Goal: Information Seeking & Learning: Check status

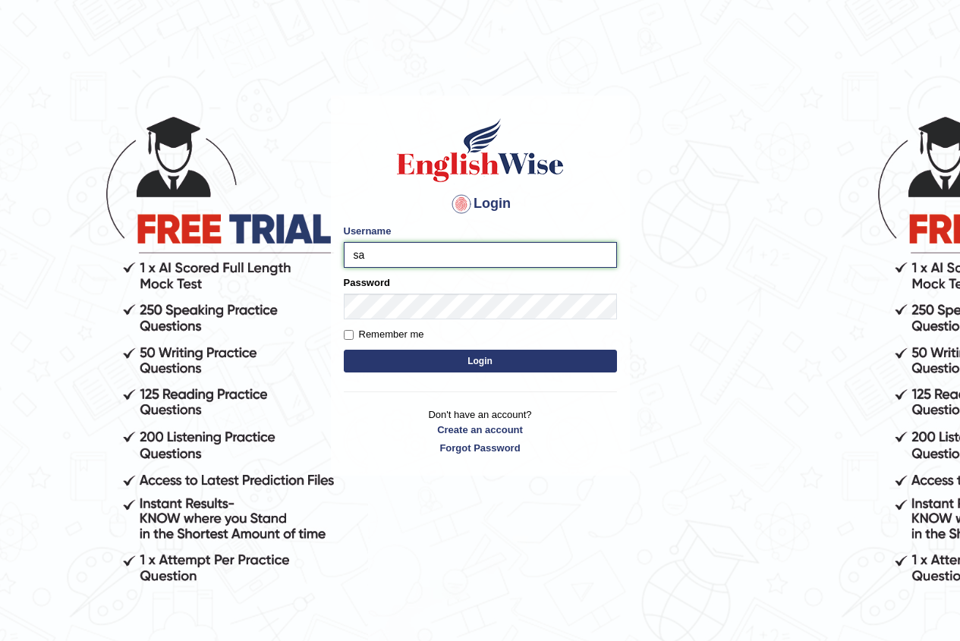
type input "s"
click at [480, 248] on input "Username" at bounding box center [480, 255] width 273 height 26
type input "sanjiv_parramatta"
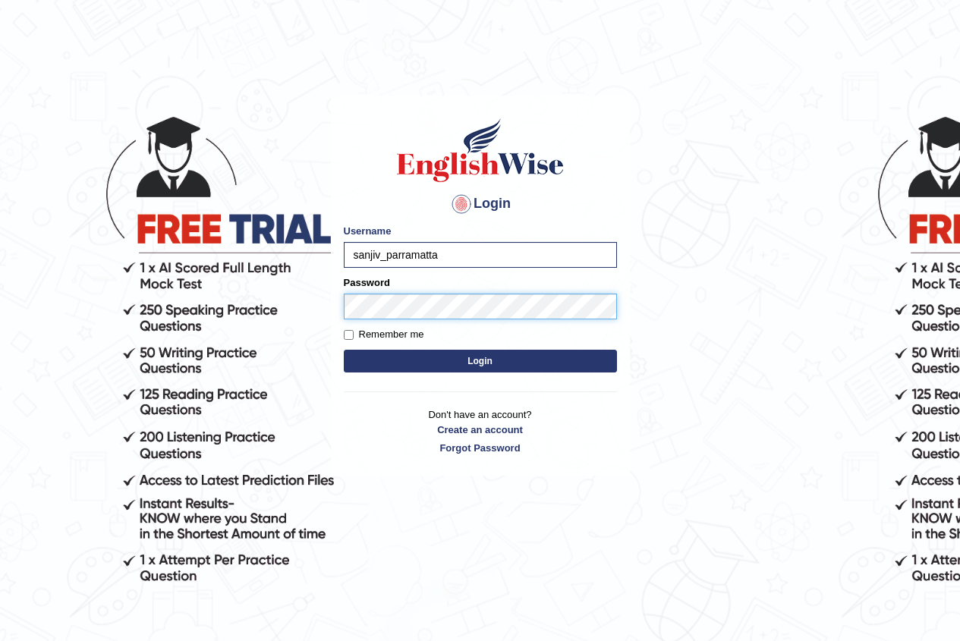
click at [344, 350] on button "Login" at bounding box center [480, 361] width 273 height 23
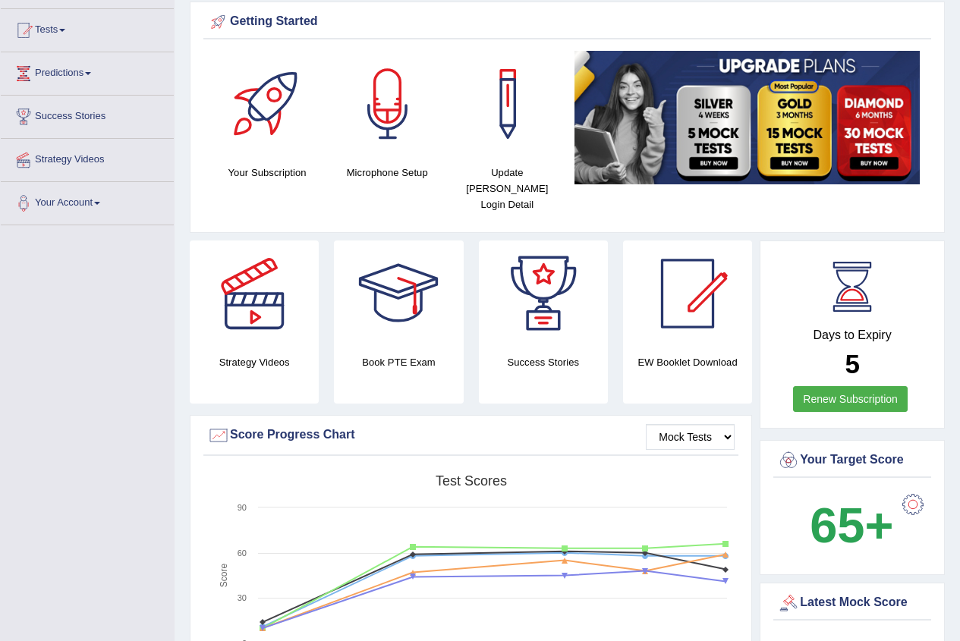
scroll to position [152, 0]
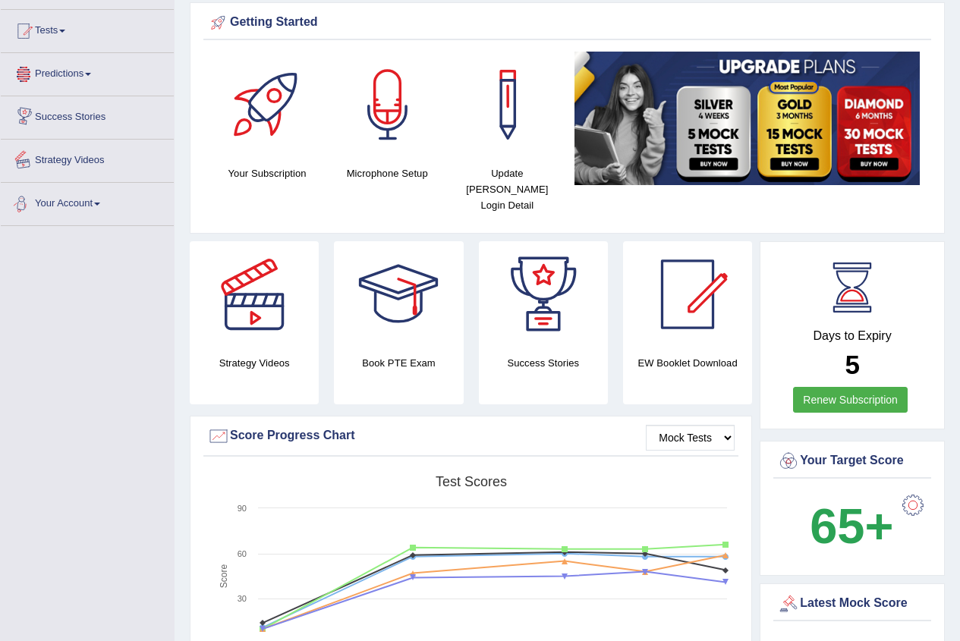
click at [89, 71] on link "Predictions" at bounding box center [87, 72] width 173 height 38
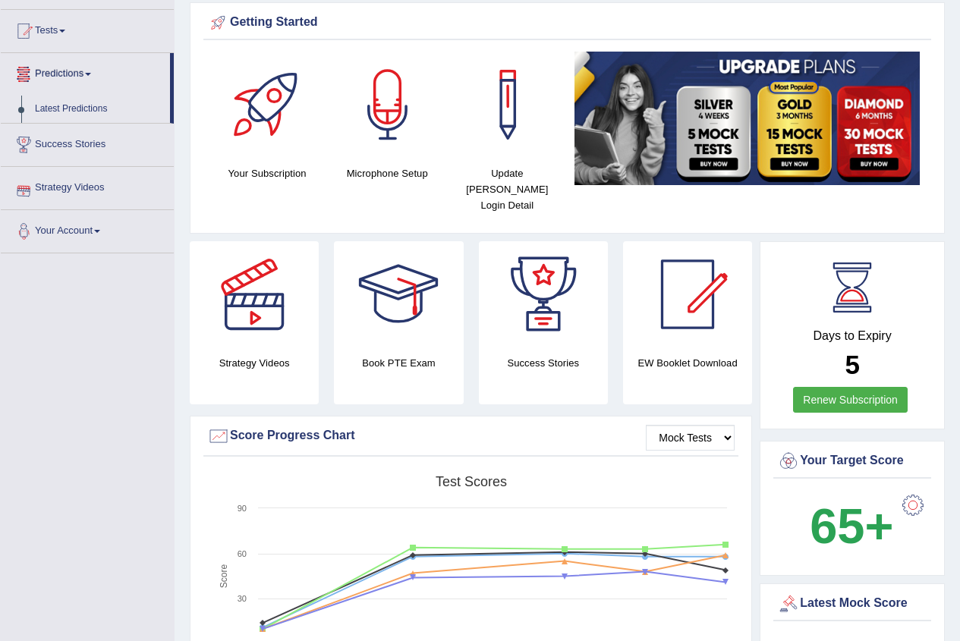
click at [87, 77] on link "Predictions" at bounding box center [85, 72] width 169 height 38
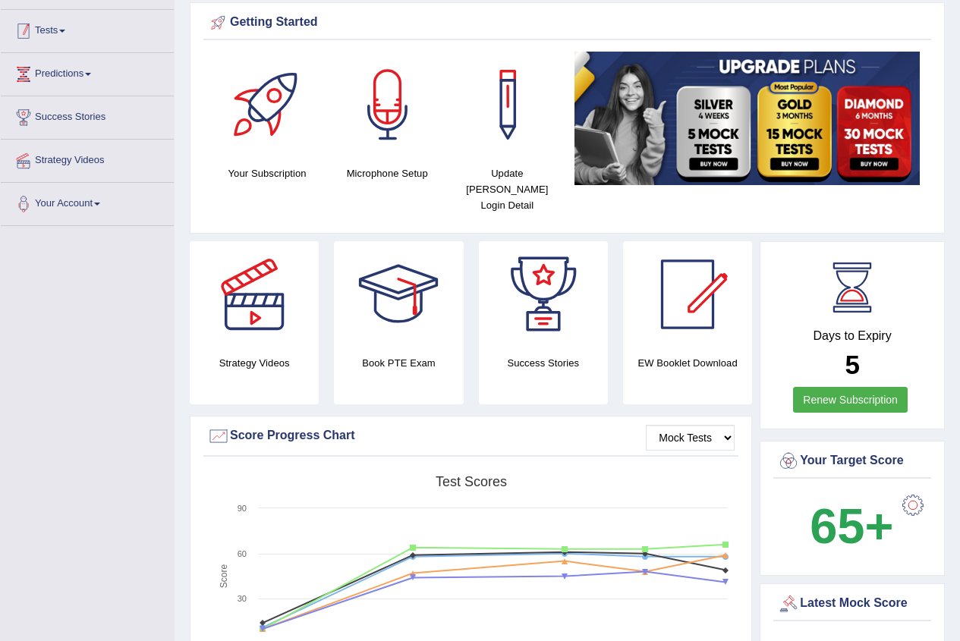
click at [58, 34] on link "Tests" at bounding box center [87, 29] width 173 height 38
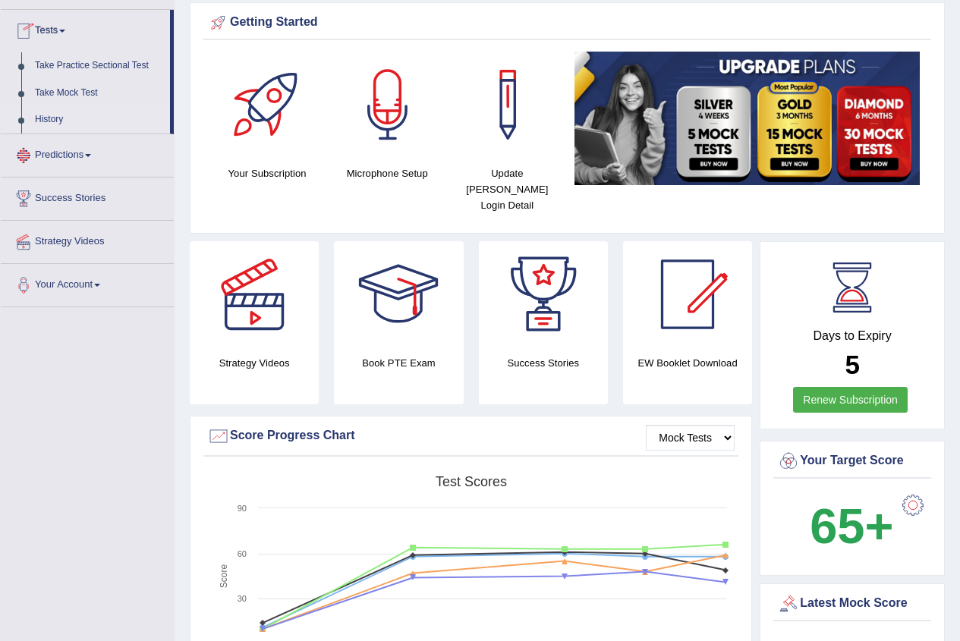
click at [55, 113] on link "History" at bounding box center [99, 119] width 142 height 27
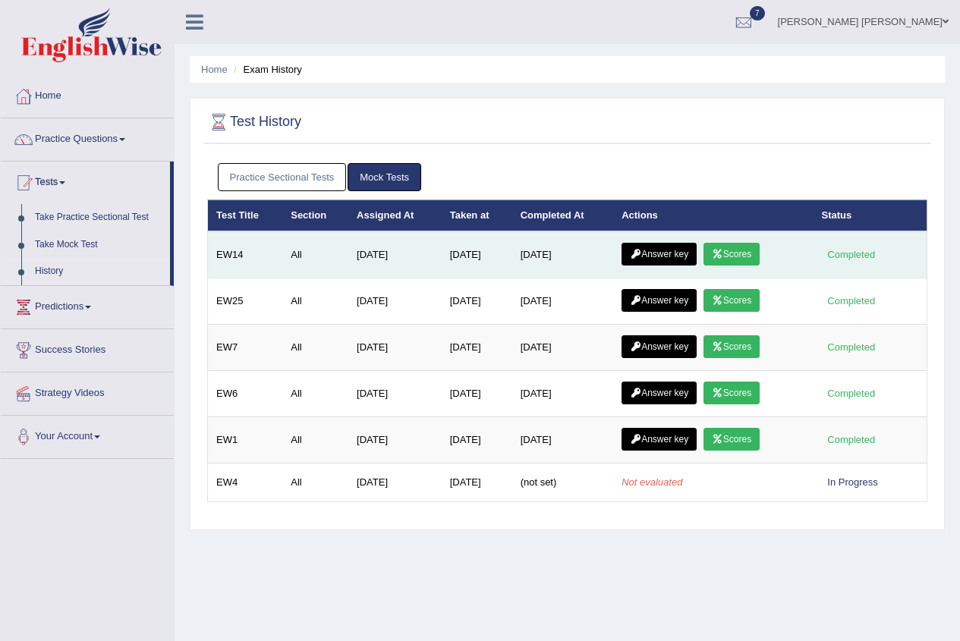
click at [736, 254] on link "Scores" at bounding box center [732, 254] width 56 height 23
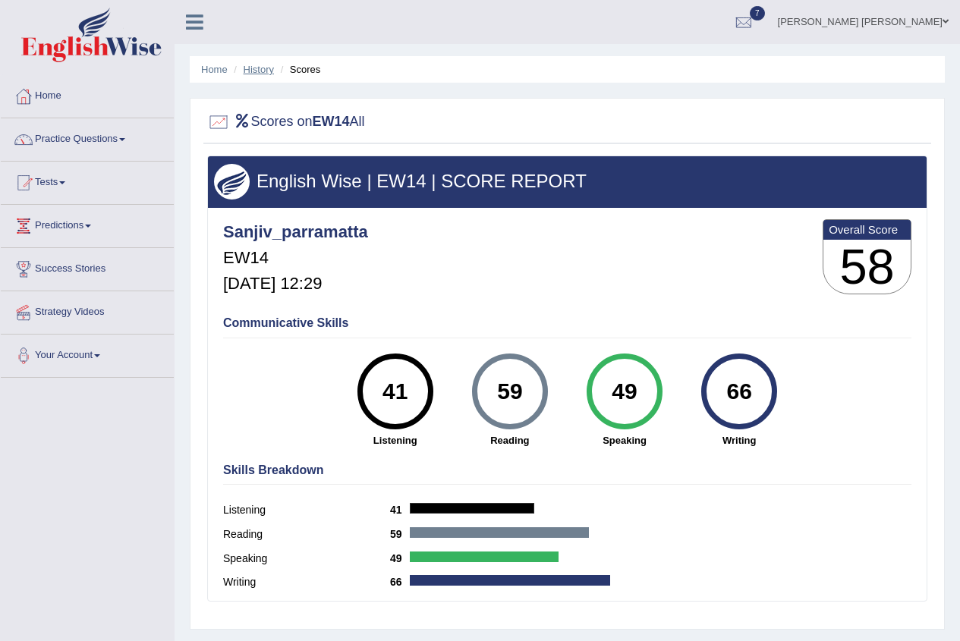
click at [258, 71] on link "History" at bounding box center [259, 69] width 30 height 11
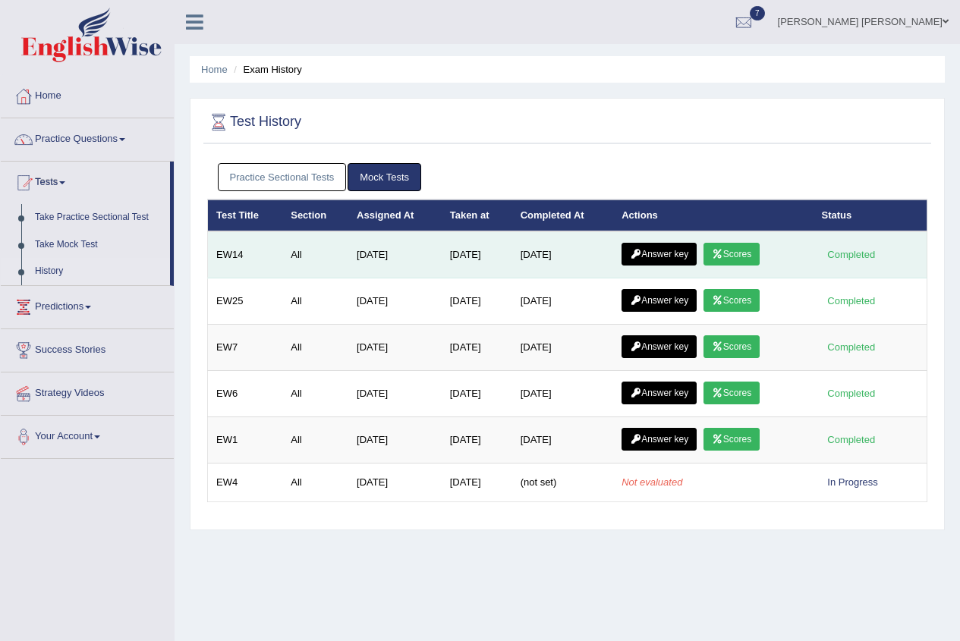
click at [721, 247] on link "Scores" at bounding box center [732, 254] width 56 height 23
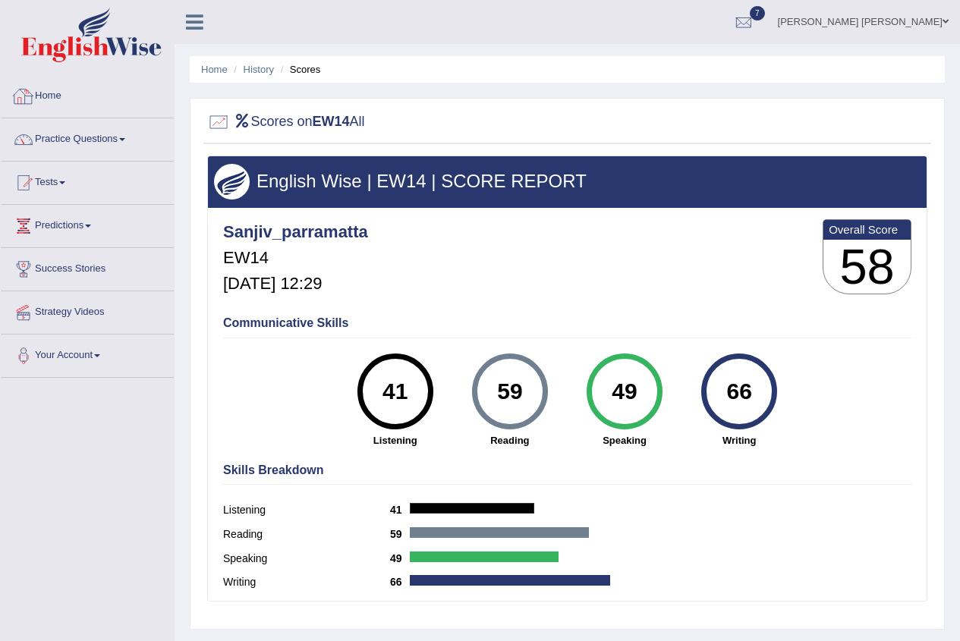
click at [50, 107] on link "Home" at bounding box center [87, 94] width 173 height 38
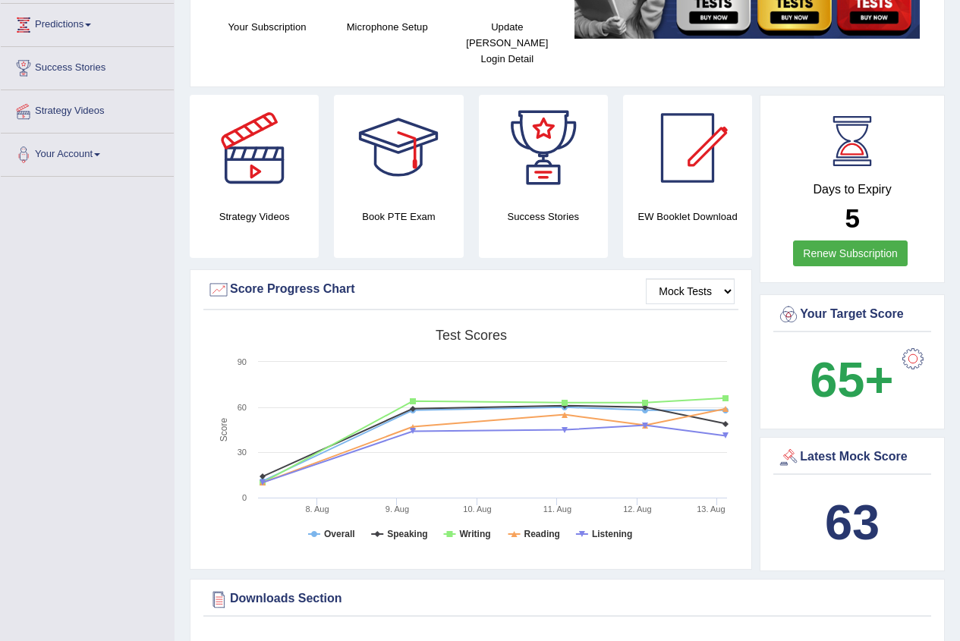
scroll to position [228, 0]
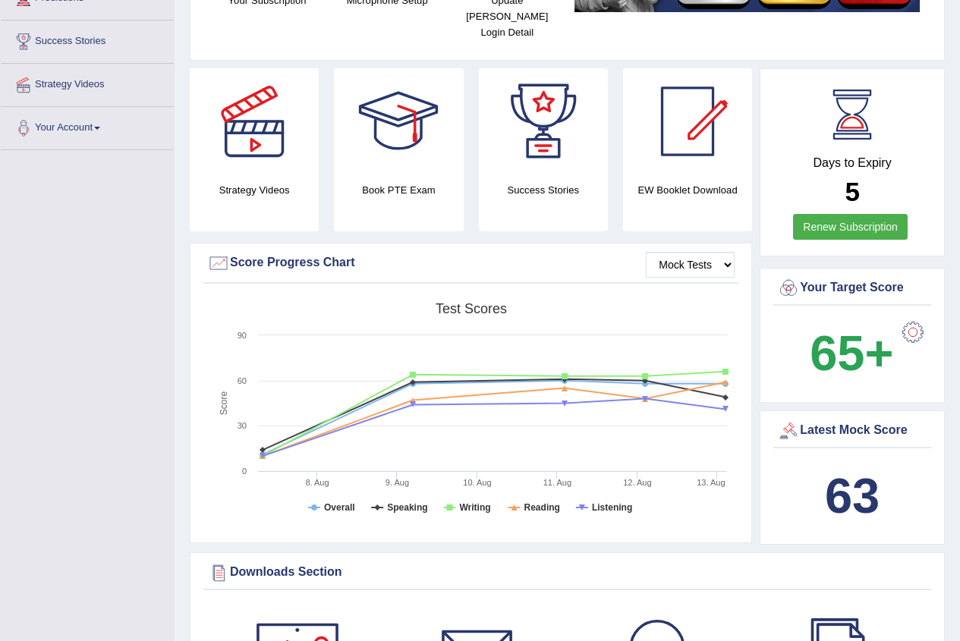
click at [784, 420] on div at bounding box center [788, 431] width 23 height 23
click at [792, 420] on div at bounding box center [788, 431] width 23 height 23
click at [786, 420] on div at bounding box center [788, 431] width 23 height 23
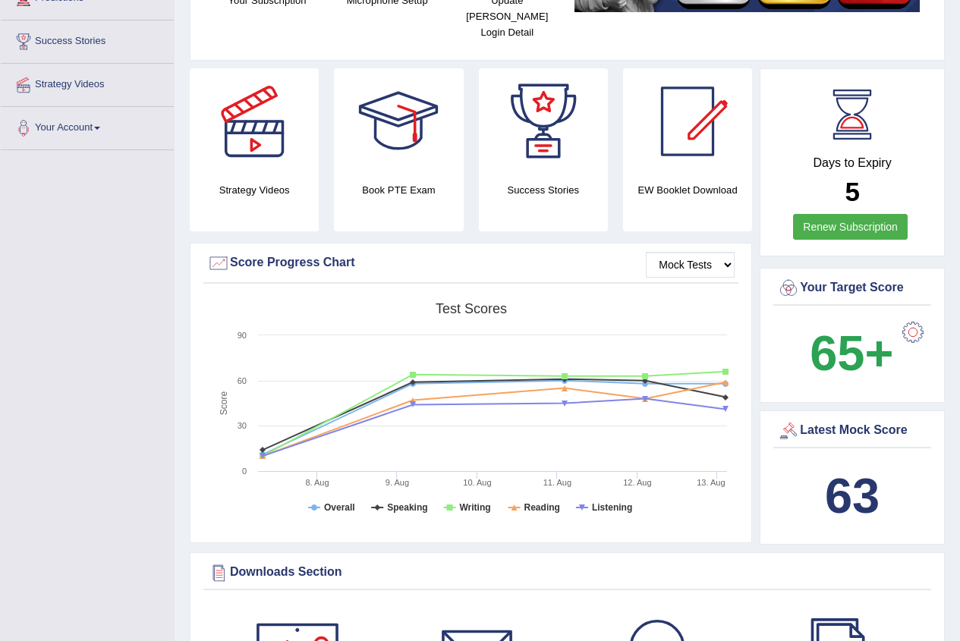
click at [786, 420] on div at bounding box center [788, 431] width 23 height 23
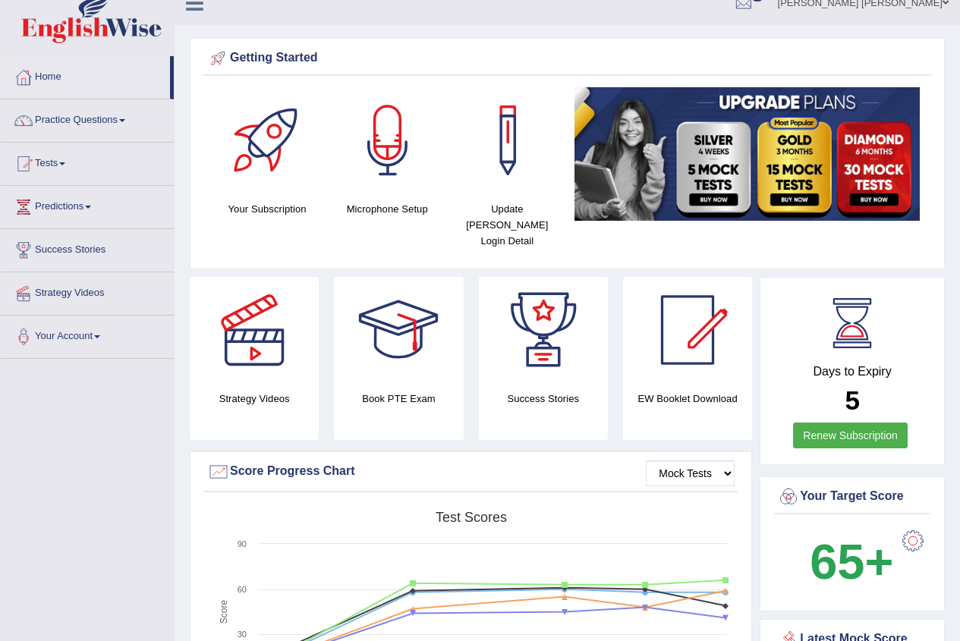
scroll to position [0, 0]
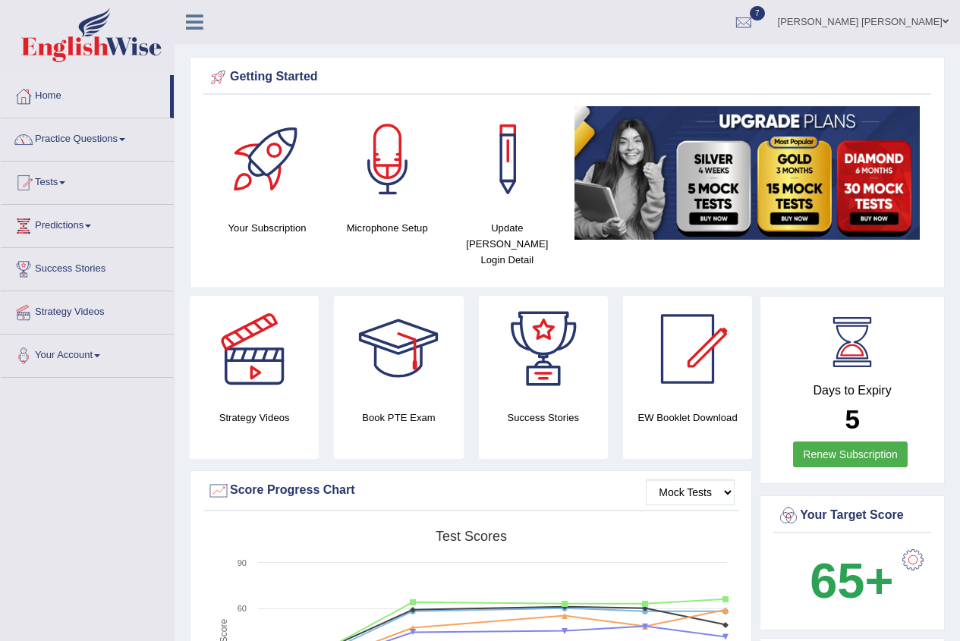
click at [130, 146] on link "Practice Questions" at bounding box center [87, 137] width 173 height 38
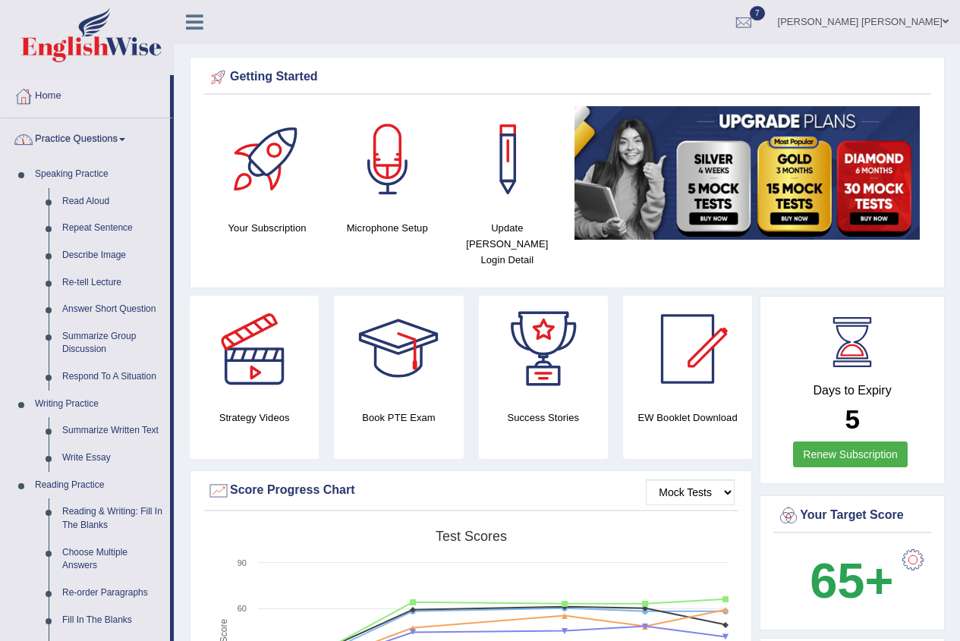
click at [125, 139] on span at bounding box center [122, 139] width 6 height 3
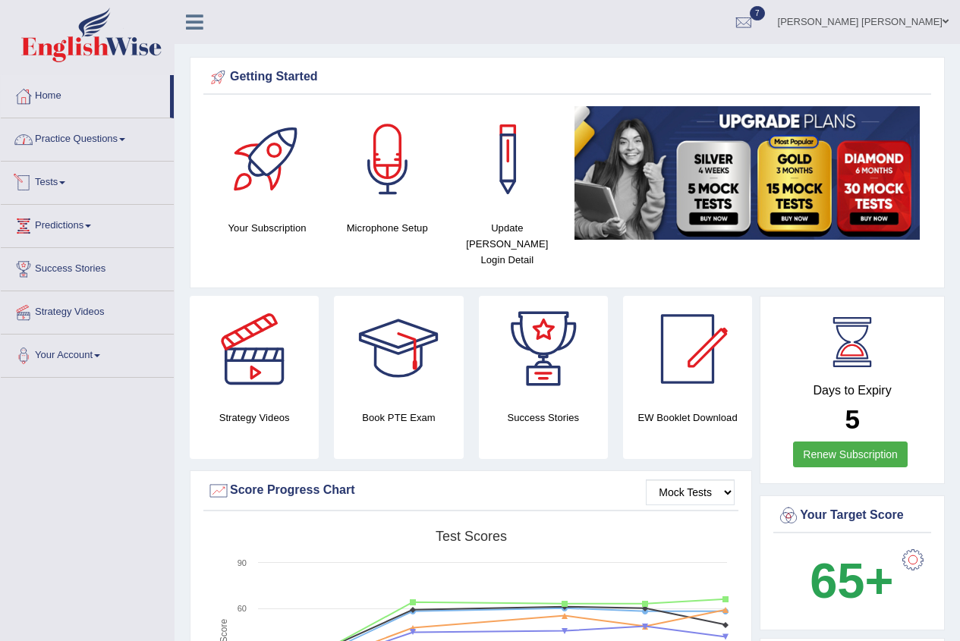
click at [74, 190] on link "Tests" at bounding box center [87, 181] width 173 height 38
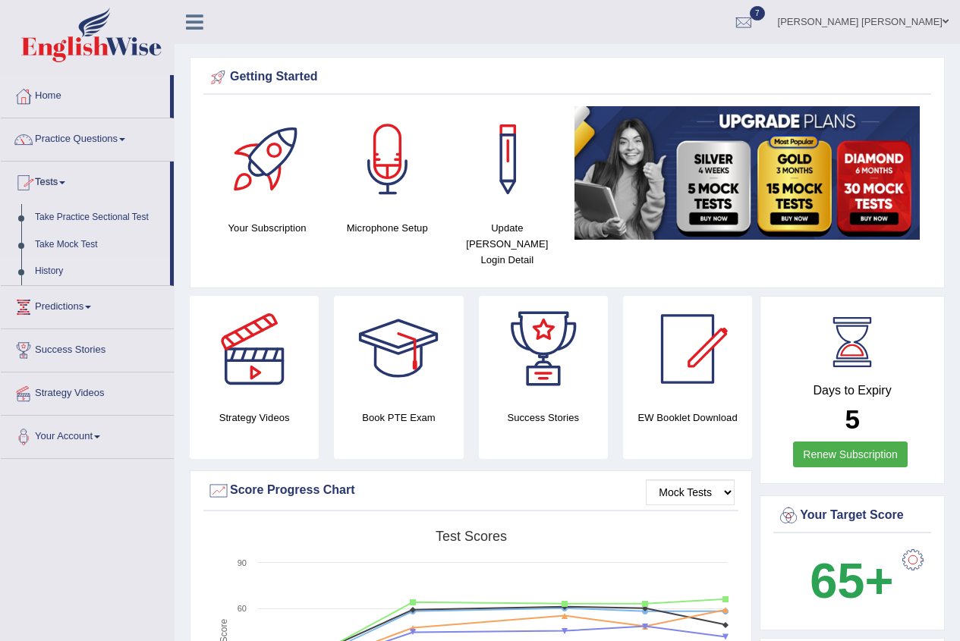
click at [40, 276] on link "History" at bounding box center [99, 271] width 142 height 27
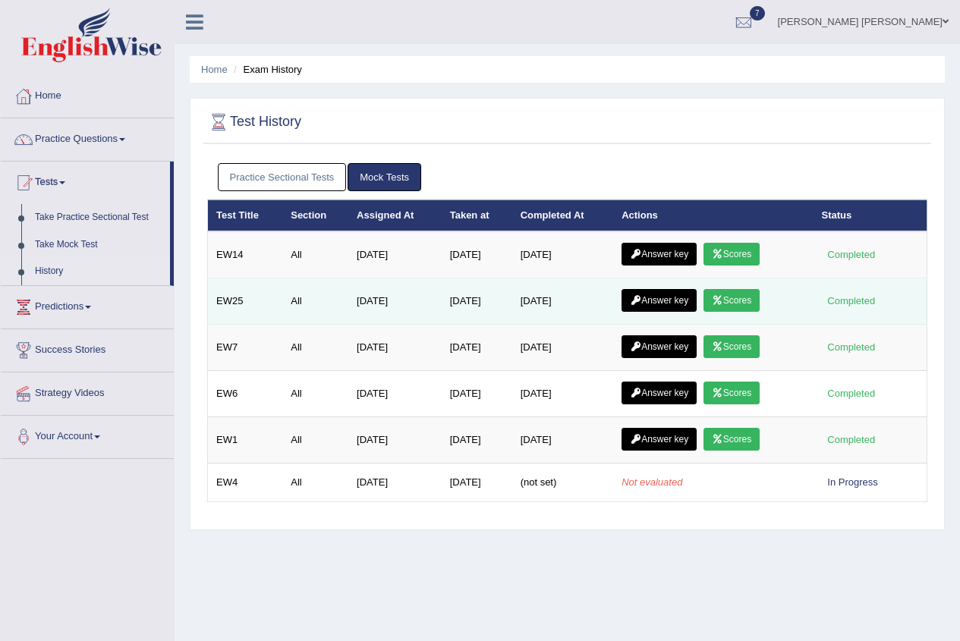
click at [744, 304] on link "Scores" at bounding box center [732, 300] width 56 height 23
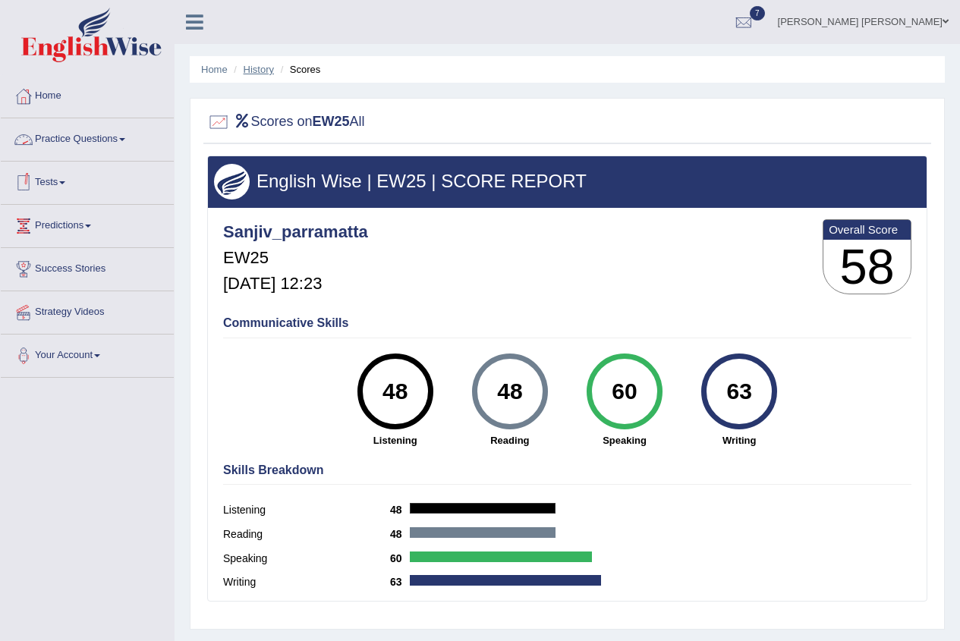
click at [264, 69] on link "History" at bounding box center [259, 69] width 30 height 11
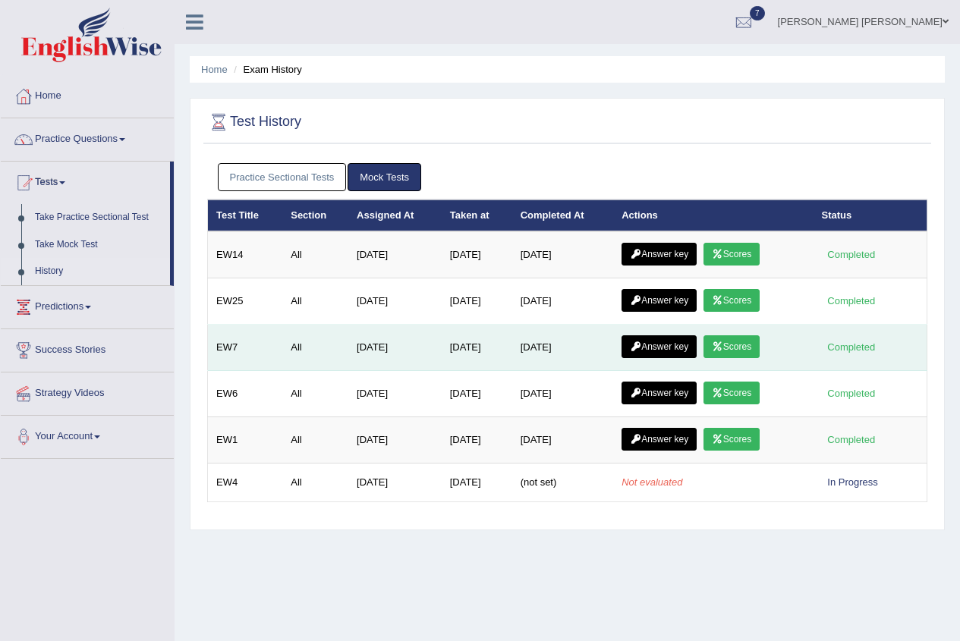
click at [723, 342] on icon at bounding box center [717, 346] width 11 height 9
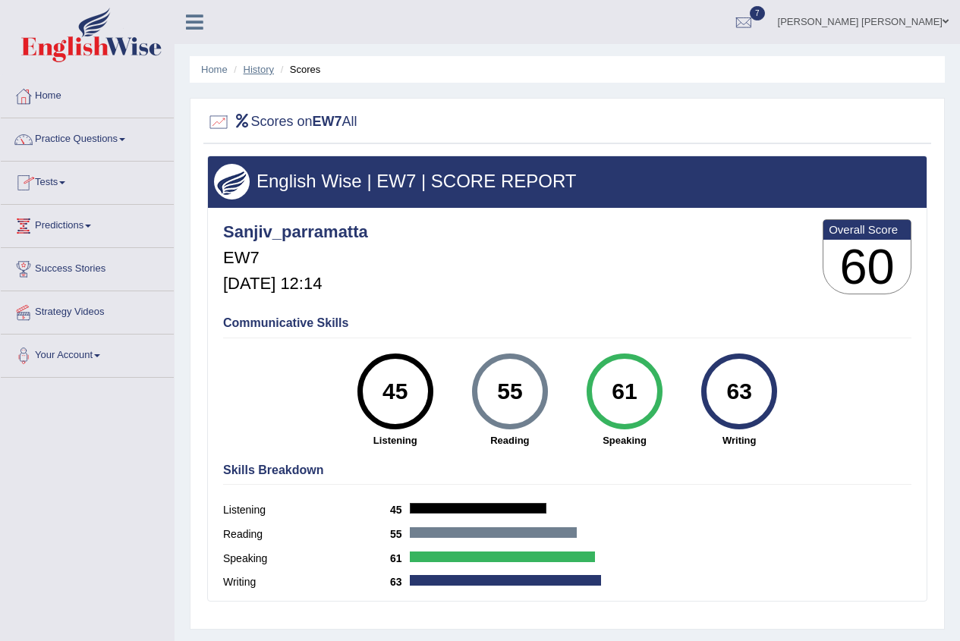
click at [260, 69] on link "History" at bounding box center [259, 69] width 30 height 11
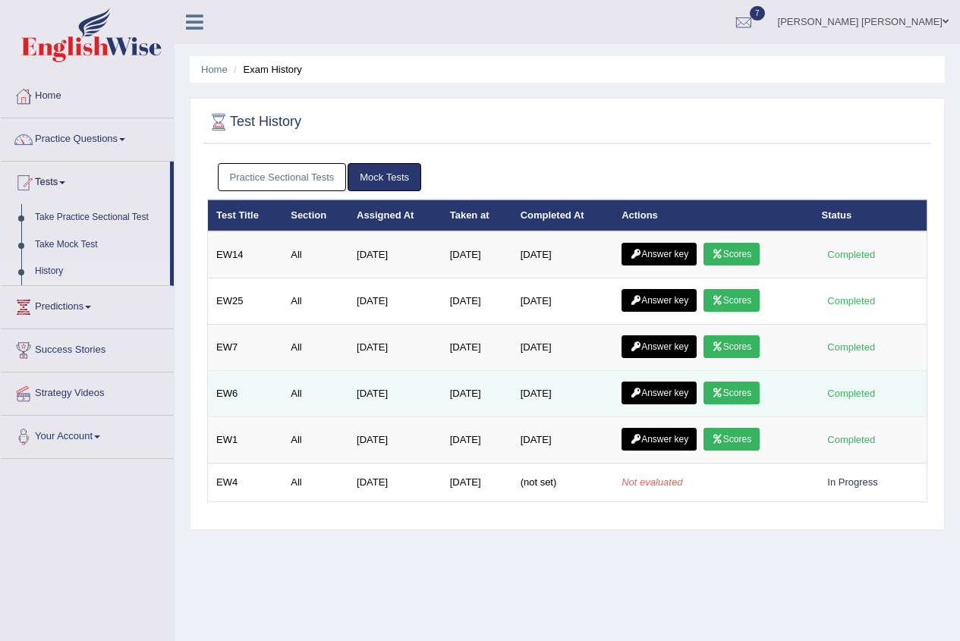
click at [728, 385] on link "Scores" at bounding box center [732, 393] width 56 height 23
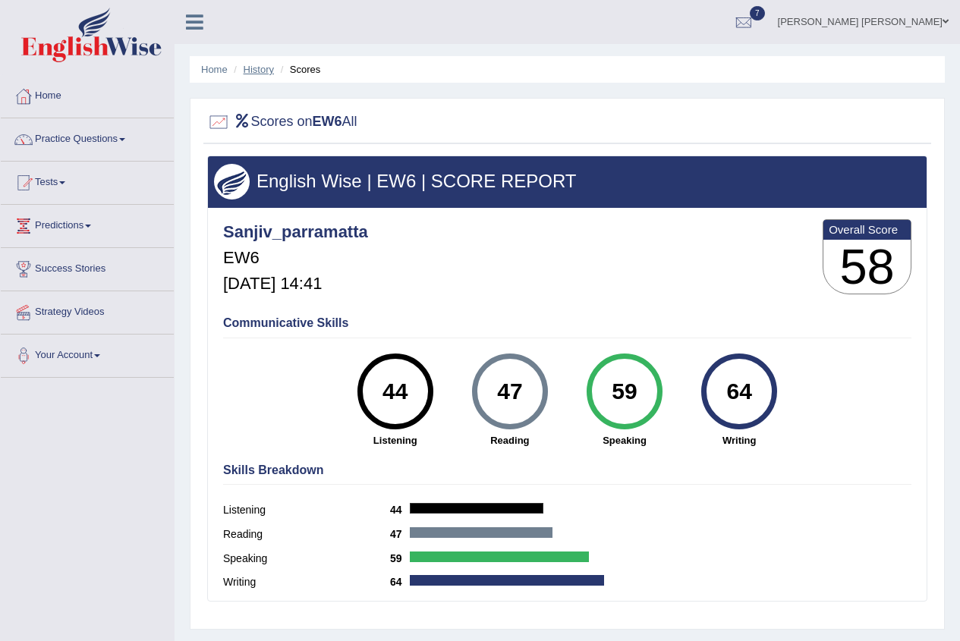
click at [252, 71] on link "History" at bounding box center [259, 69] width 30 height 11
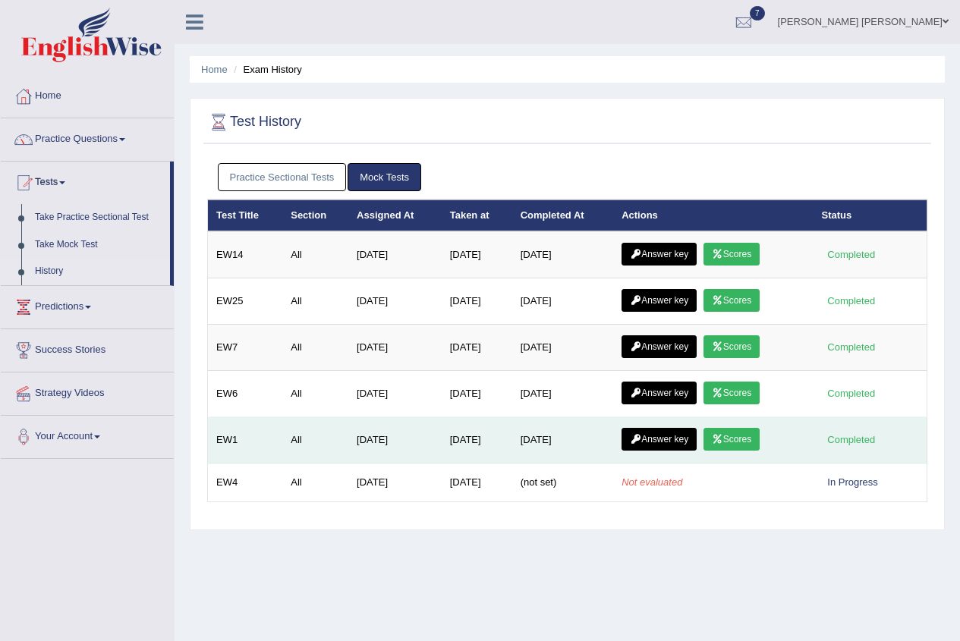
click at [760, 440] on link "Scores" at bounding box center [732, 439] width 56 height 23
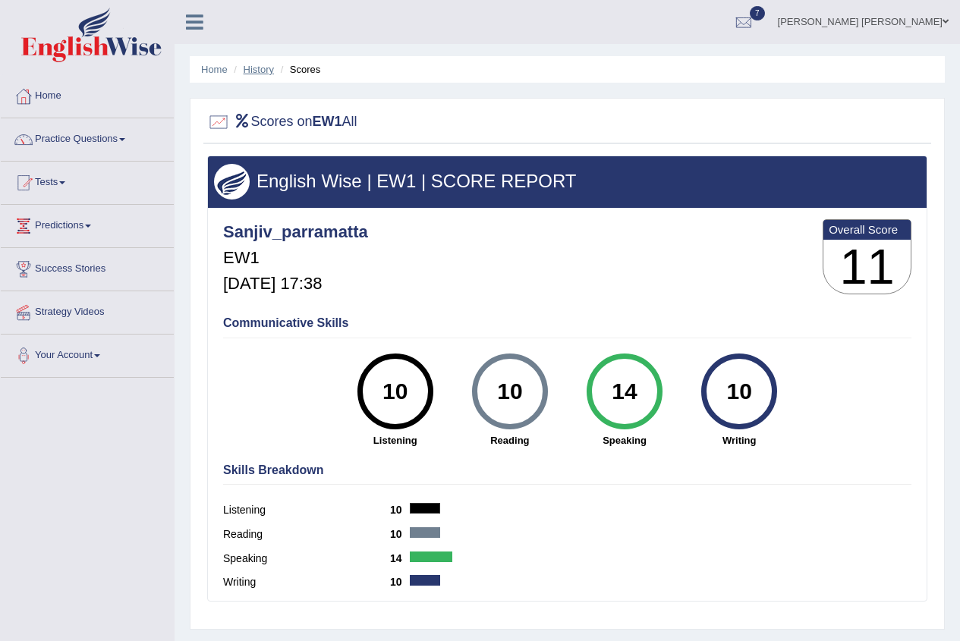
click at [269, 72] on link "History" at bounding box center [259, 69] width 30 height 11
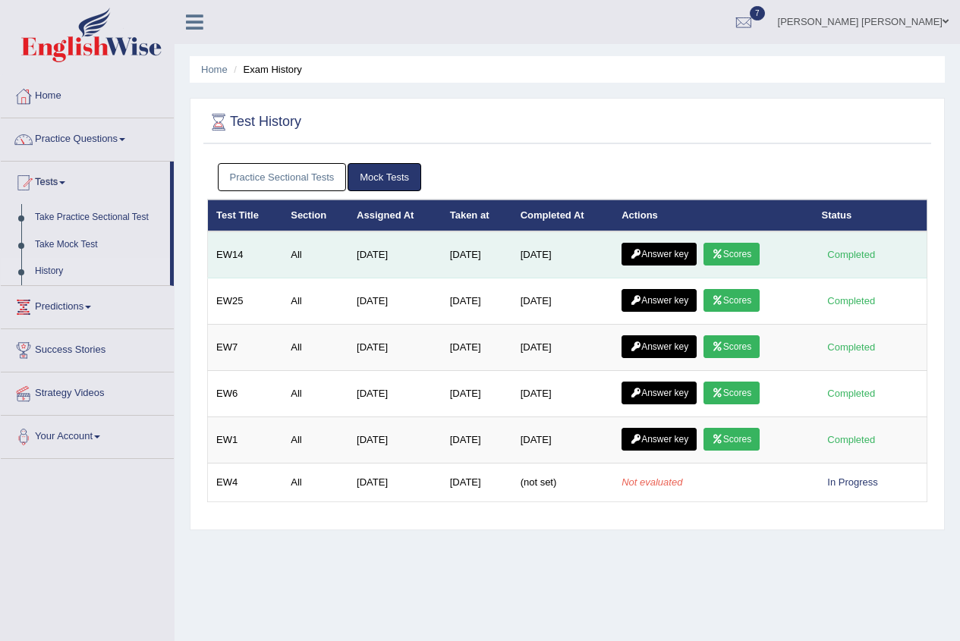
click at [723, 254] on icon at bounding box center [717, 254] width 11 height 9
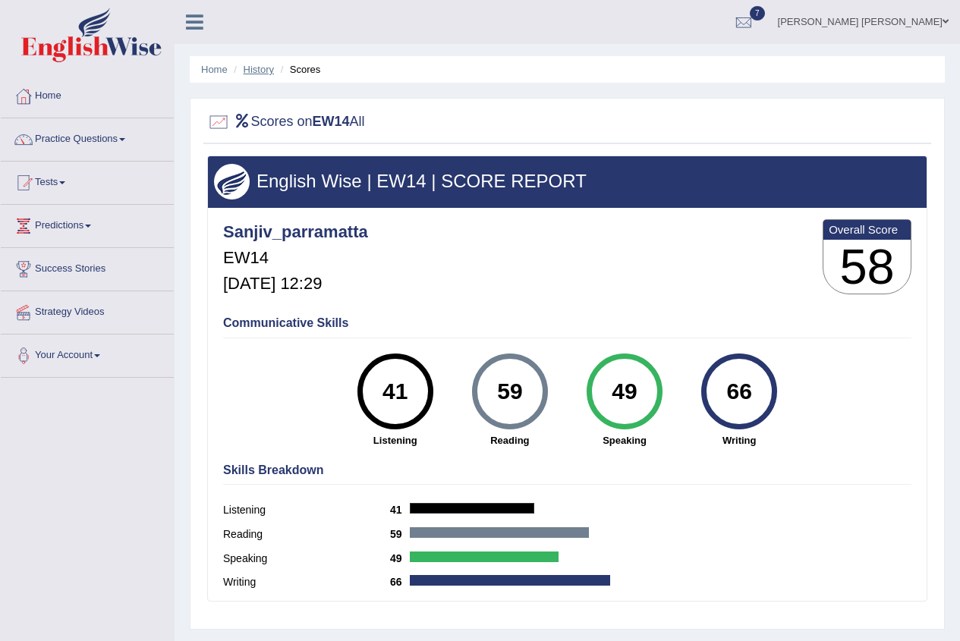
click at [259, 65] on link "History" at bounding box center [259, 69] width 30 height 11
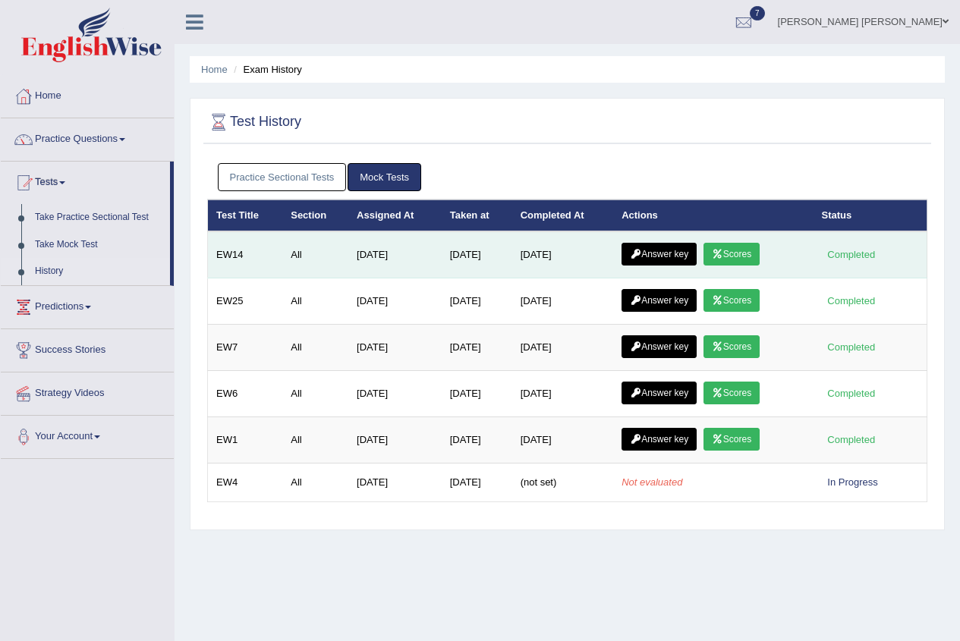
click at [654, 247] on link "Answer key" at bounding box center [659, 254] width 75 height 23
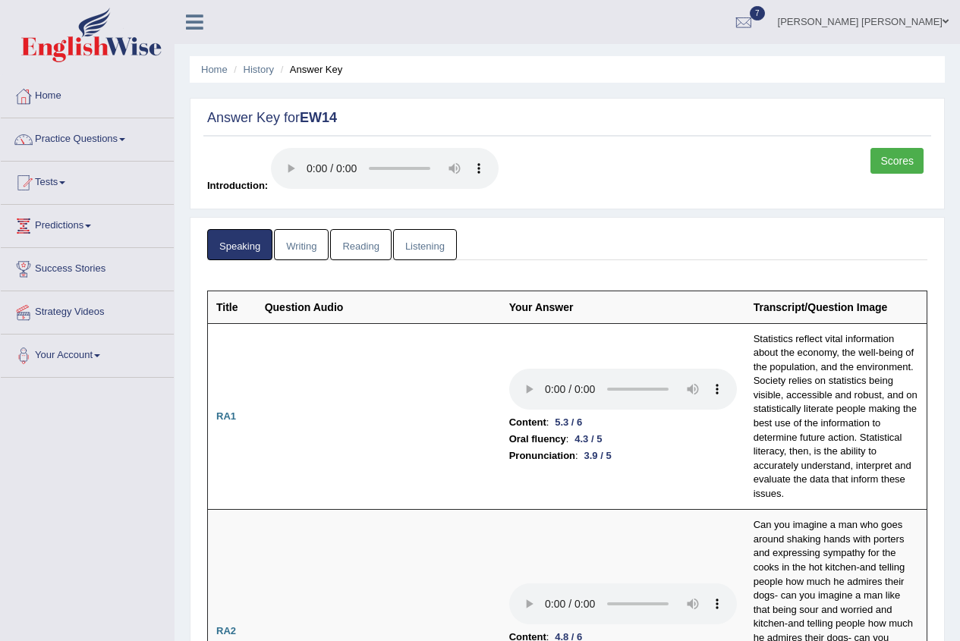
click at [312, 249] on link "Writing" at bounding box center [301, 244] width 55 height 31
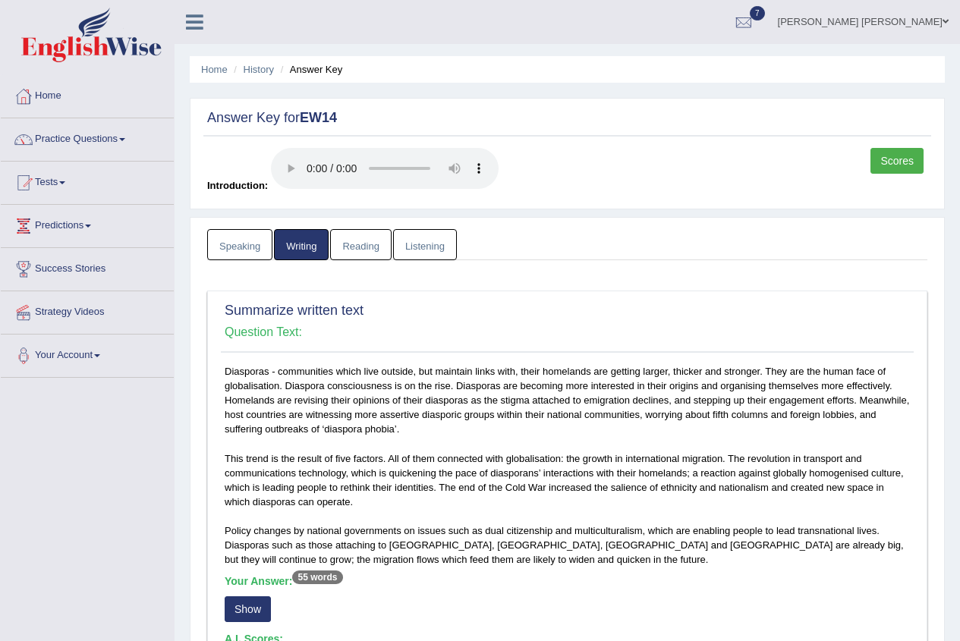
click at [366, 254] on link "Reading" at bounding box center [360, 244] width 61 height 31
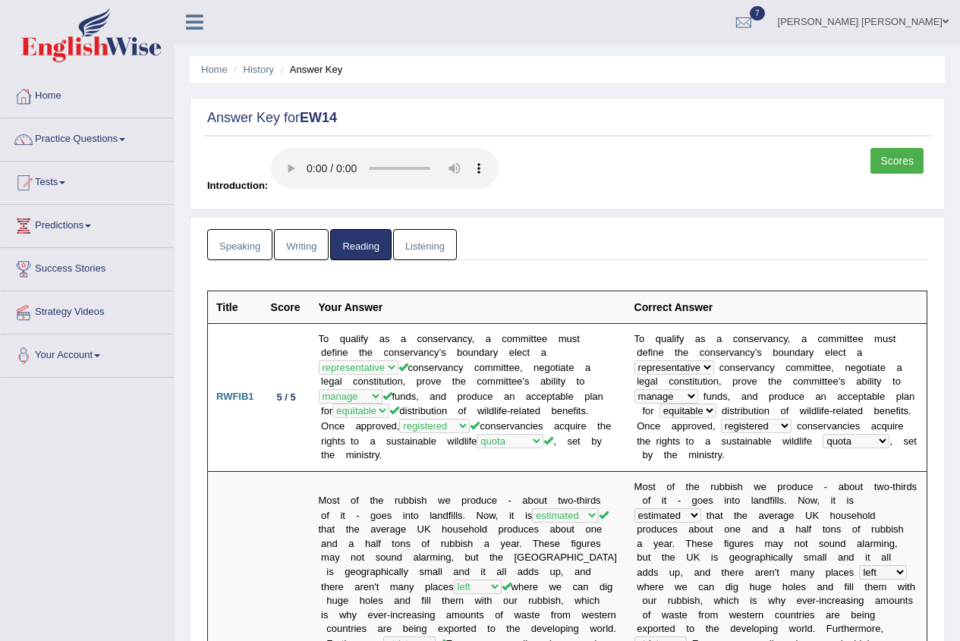
click at [419, 249] on link "Listening" at bounding box center [425, 244] width 64 height 31
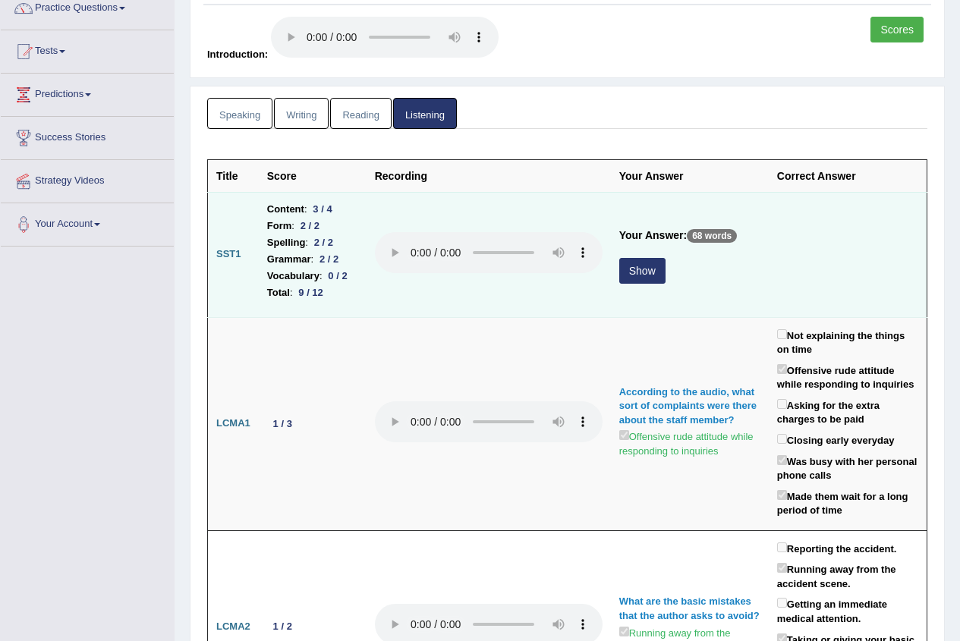
scroll to position [152, 0]
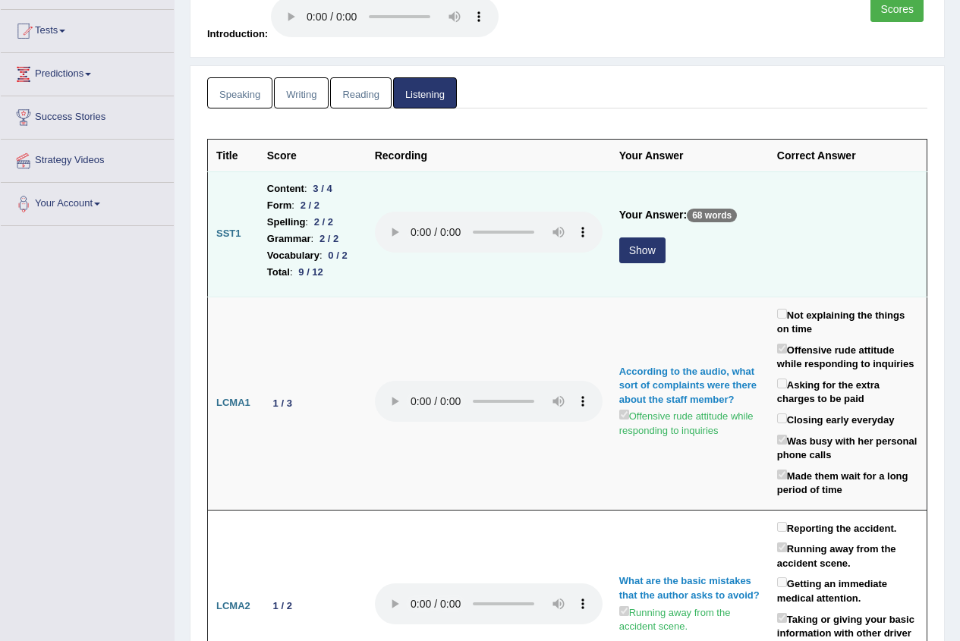
click at [630, 248] on button "Show" at bounding box center [642, 251] width 46 height 26
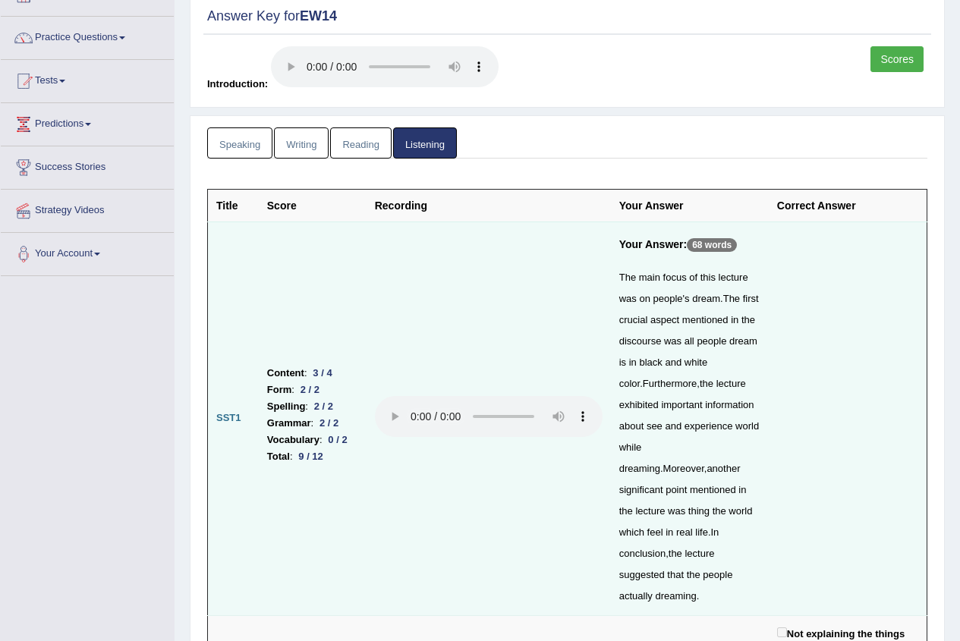
scroll to position [0, 0]
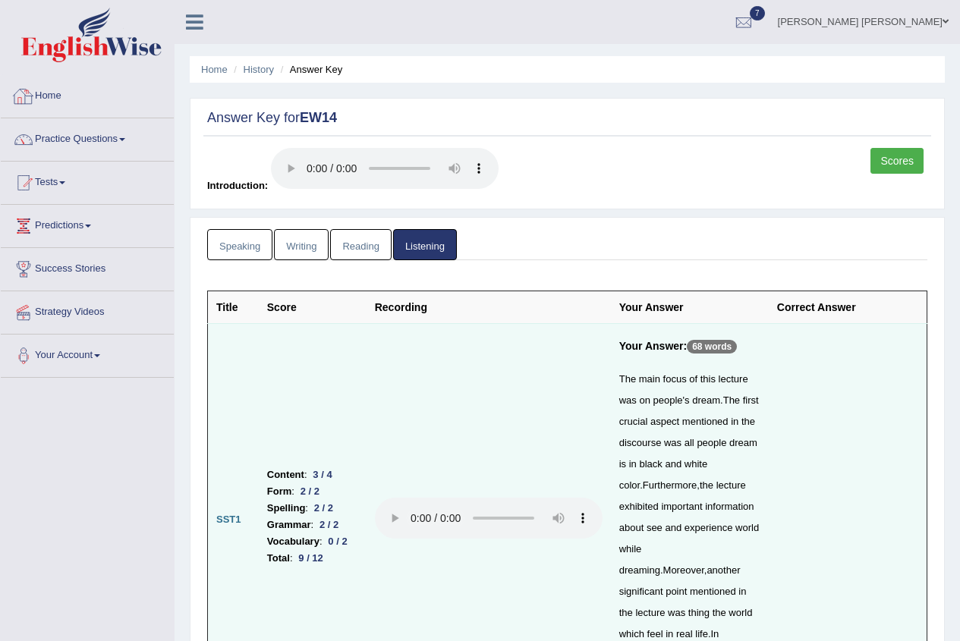
click at [66, 98] on link "Home" at bounding box center [87, 94] width 173 height 38
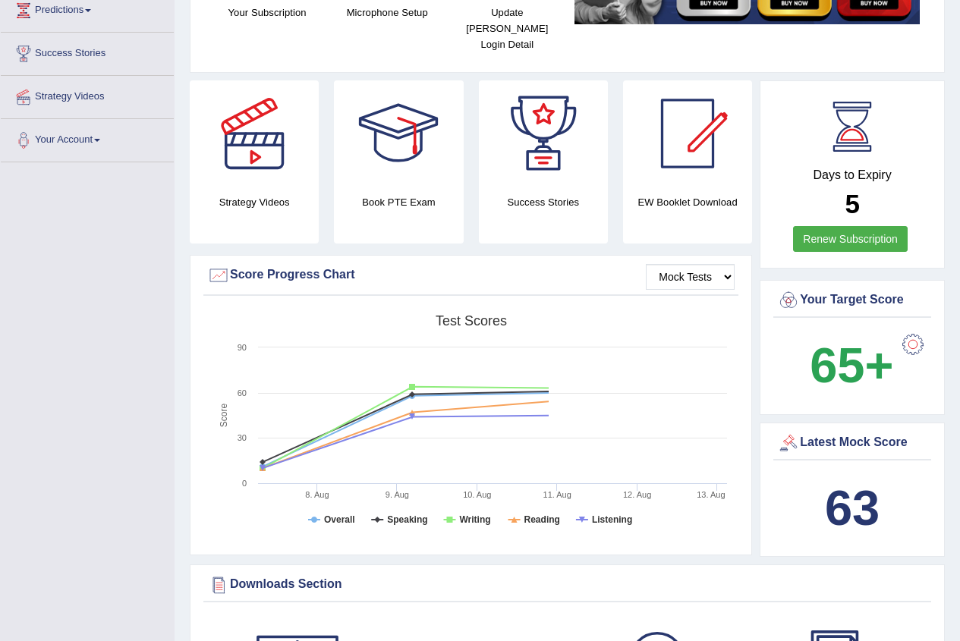
scroll to position [304, 0]
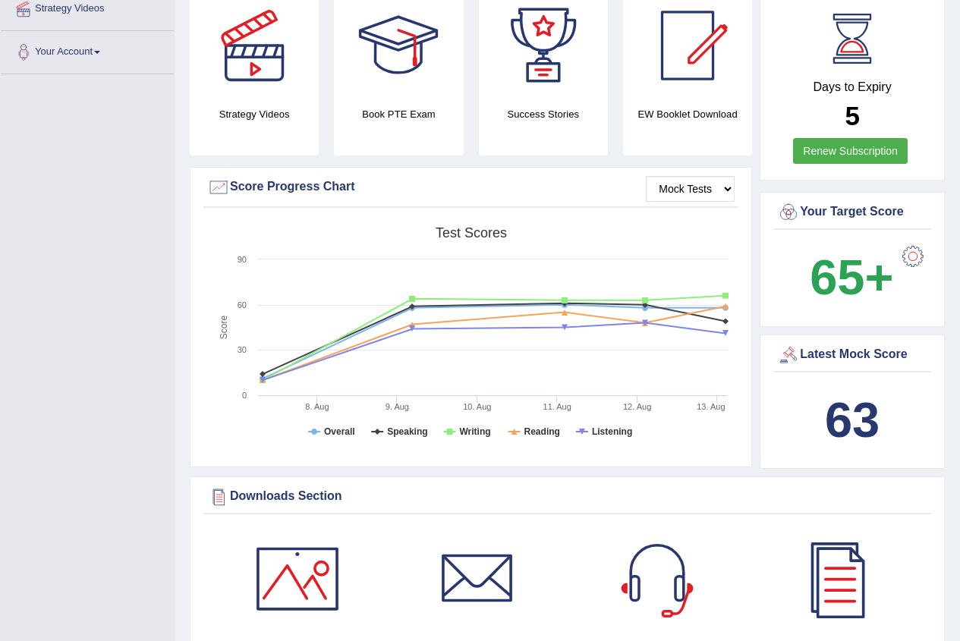
click at [832, 408] on b "63" at bounding box center [852, 419] width 55 height 55
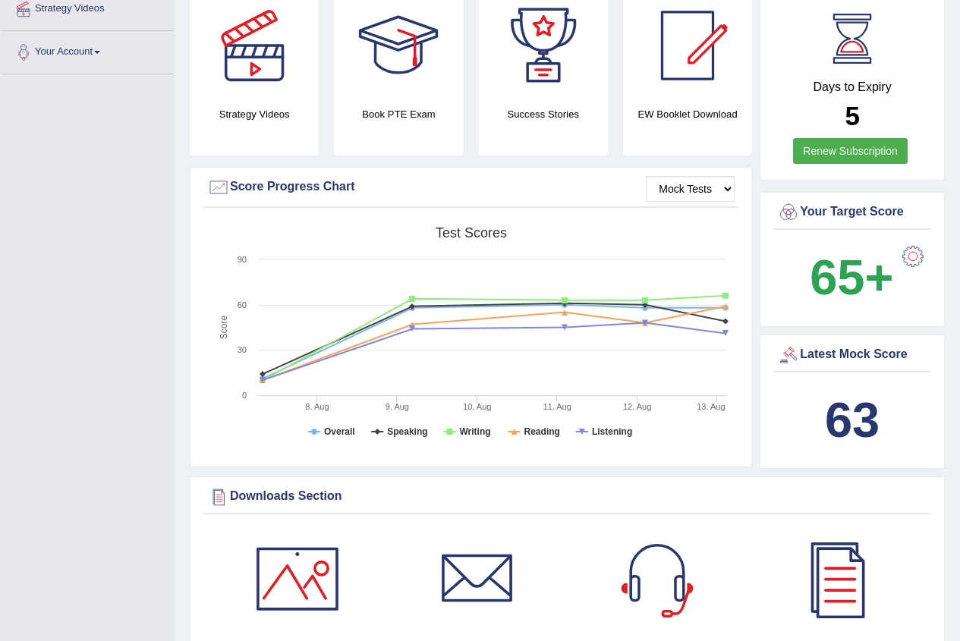
click at [832, 408] on b "63" at bounding box center [852, 419] width 55 height 55
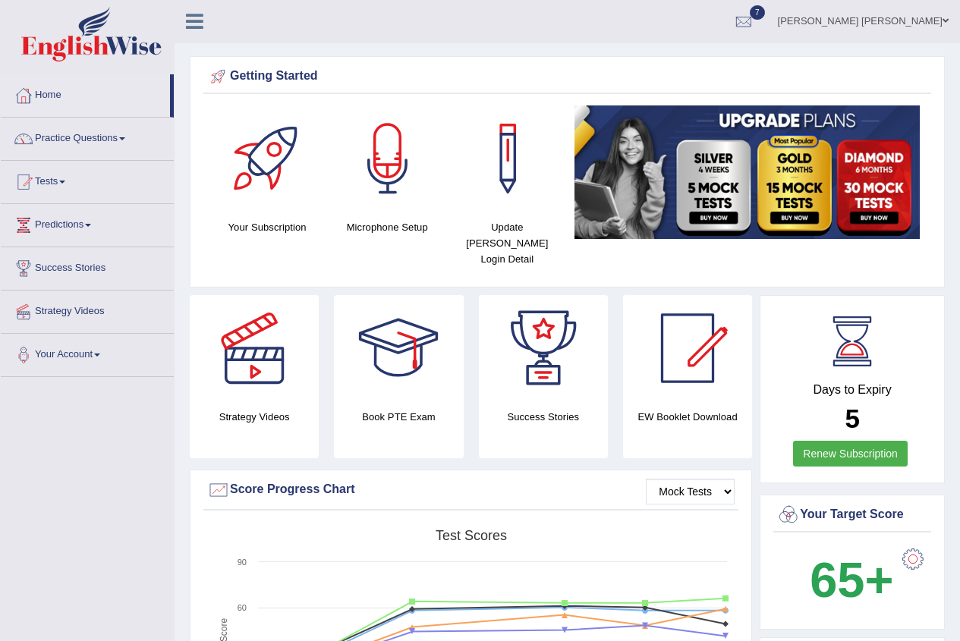
scroll to position [0, 0]
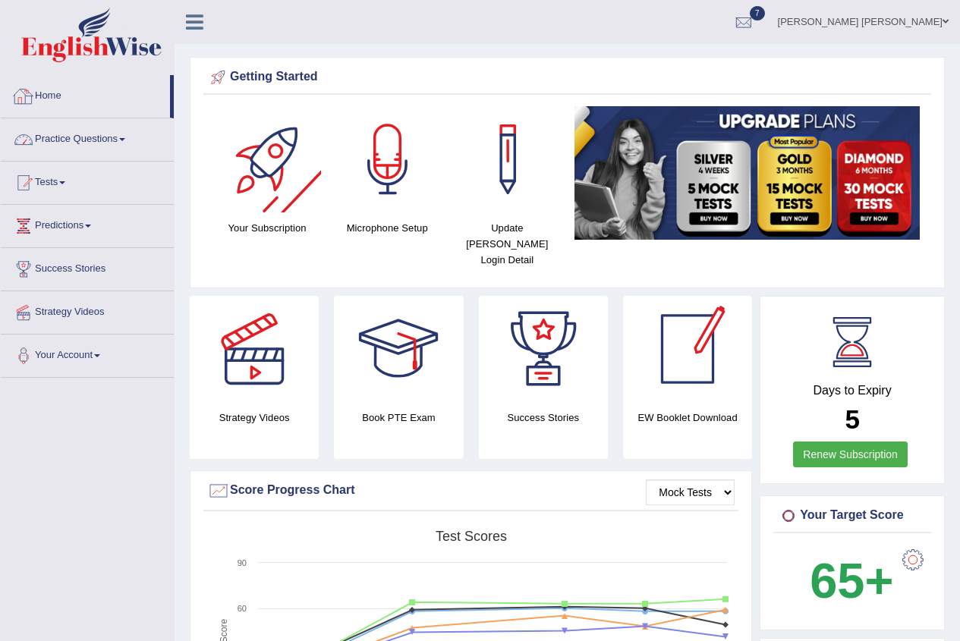
click at [75, 98] on link "Home" at bounding box center [85, 94] width 169 height 38
click at [59, 93] on link "Home" at bounding box center [85, 94] width 169 height 38
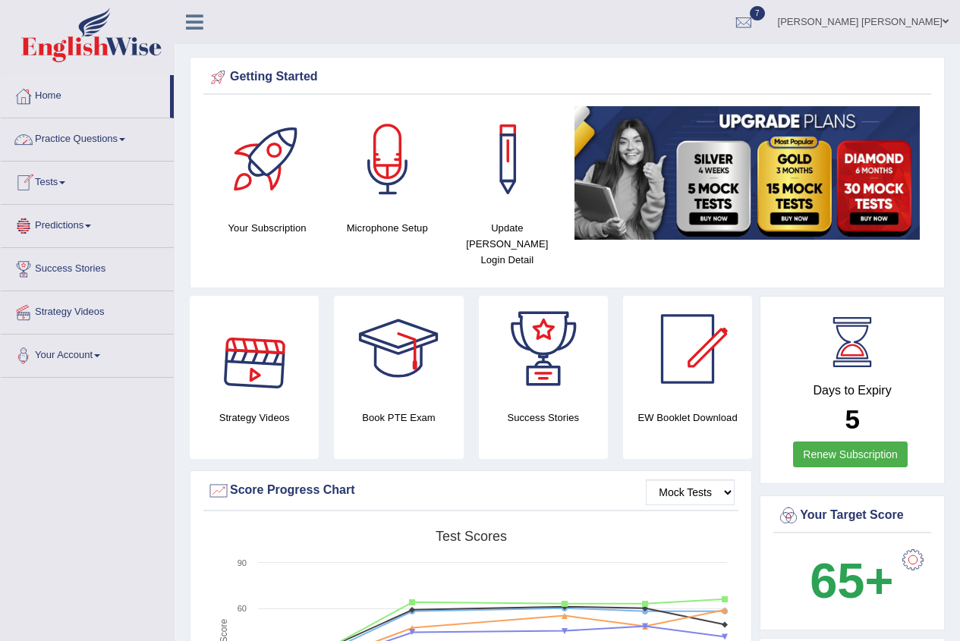
click at [43, 92] on link "Home" at bounding box center [85, 94] width 169 height 38
